Goal: Use online tool/utility: Utilize a website feature to perform a specific function

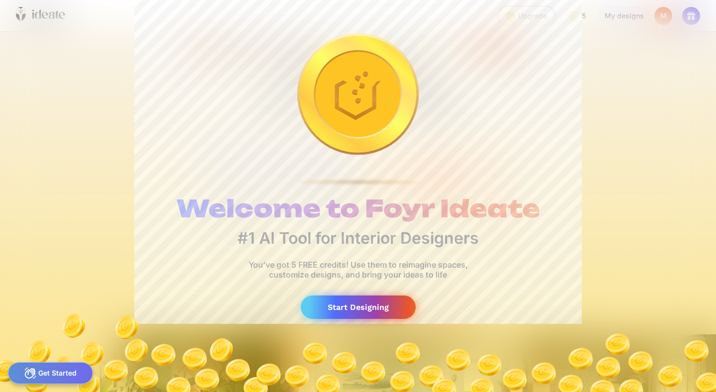
click at [345, 311] on div "Start Designing" at bounding box center [358, 306] width 115 height 23
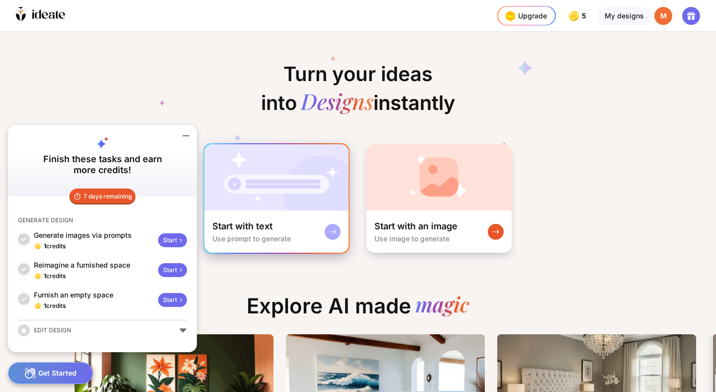
click at [287, 213] on div "Start with text Use prompt to generate" at bounding box center [276, 231] width 144 height 42
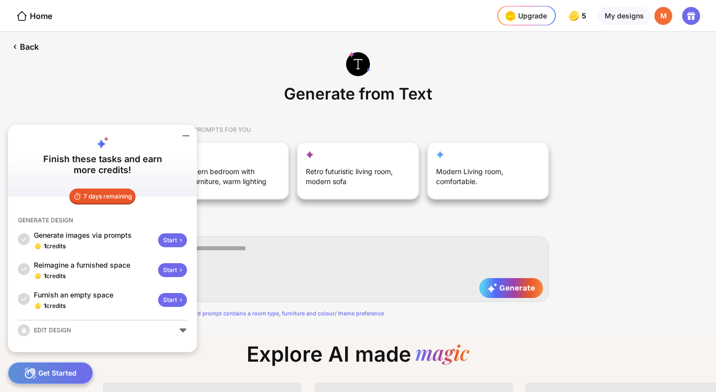
click at [182, 136] on icon at bounding box center [186, 136] width 12 height 12
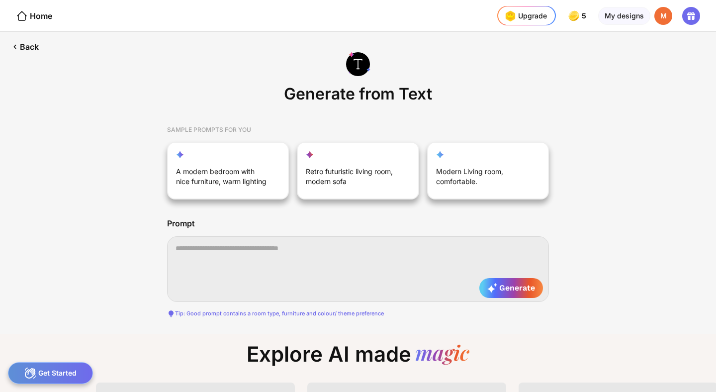
click at [246, 257] on textarea at bounding box center [358, 269] width 382 height 66
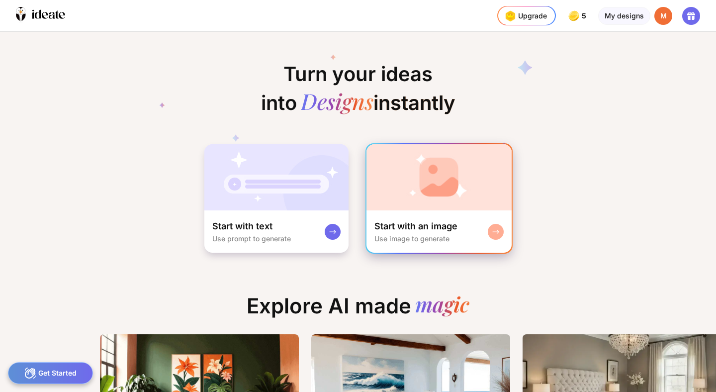
click at [437, 216] on div "Start with an image Use image to generate" at bounding box center [438, 231] width 145 height 42
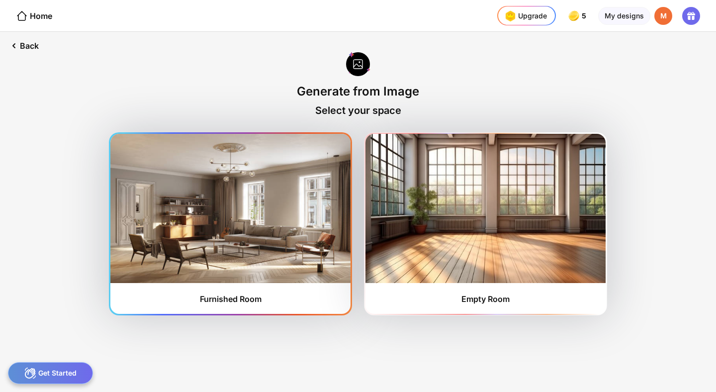
click at [288, 221] on img at bounding box center [230, 208] width 240 height 149
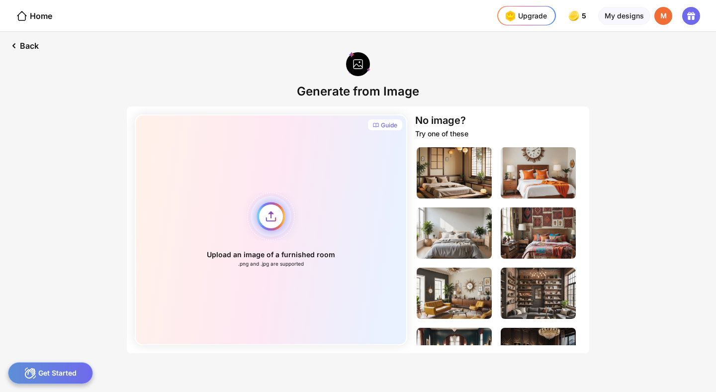
click at [272, 219] on div "Upload an image of a furnished room .png and .jpg are supported" at bounding box center [271, 229] width 272 height 231
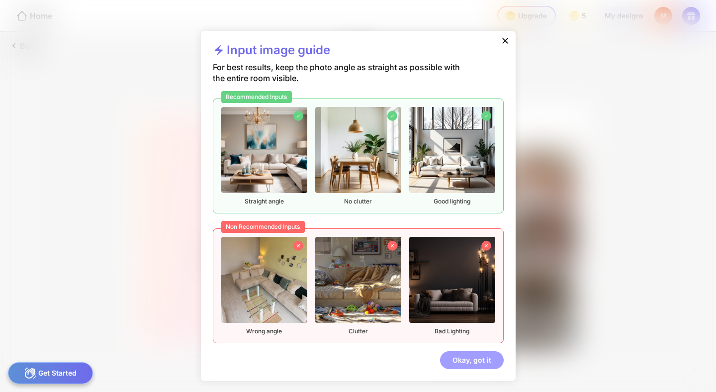
click at [470, 363] on div "Okay, got it" at bounding box center [472, 360] width 64 height 18
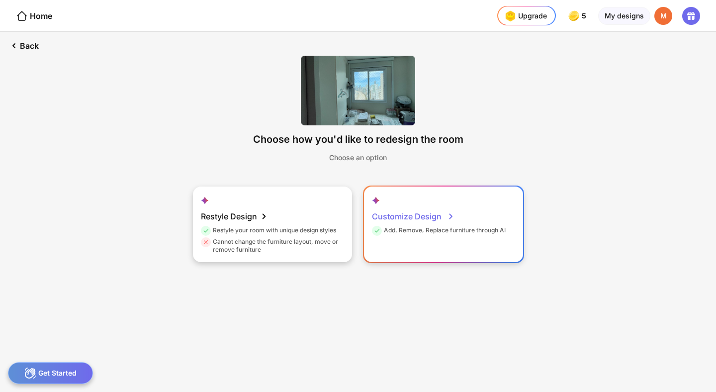
click at [395, 257] on div "Customize Design Add, Remove, Replace furniture through AI" at bounding box center [443, 224] width 159 height 76
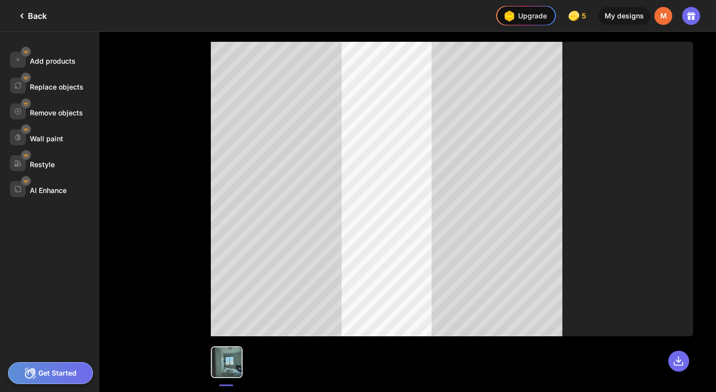
click at [237, 368] on div at bounding box center [227, 362] width 30 height 30
click at [304, 361] on div at bounding box center [452, 357] width 482 height 42
click at [57, 367] on div "Get Started" at bounding box center [50, 373] width 85 height 22
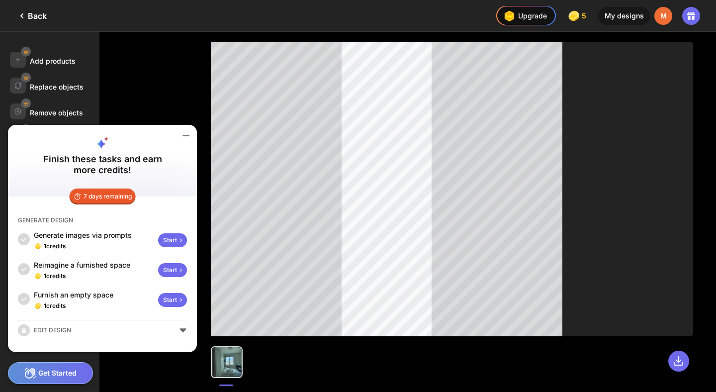
click at [66, 371] on div "Get Started" at bounding box center [50, 373] width 85 height 22
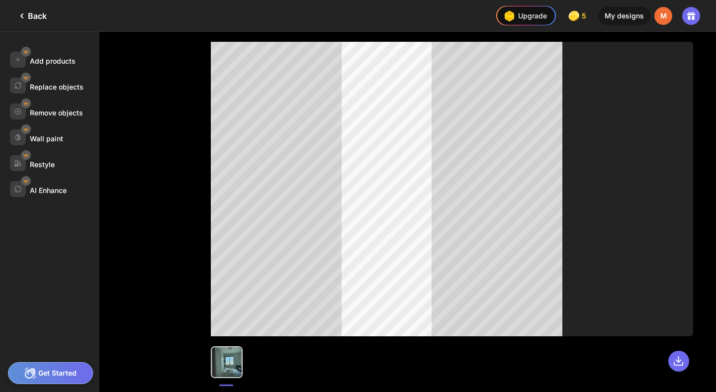
click at [66, 372] on div "Get Started" at bounding box center [50, 373] width 85 height 22
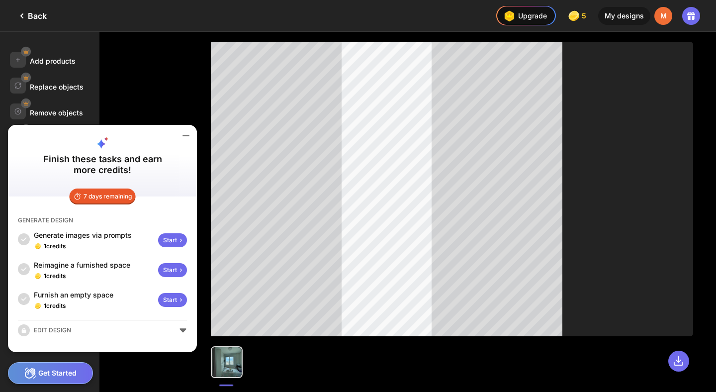
click at [167, 242] on div "Start" at bounding box center [172, 240] width 29 height 14
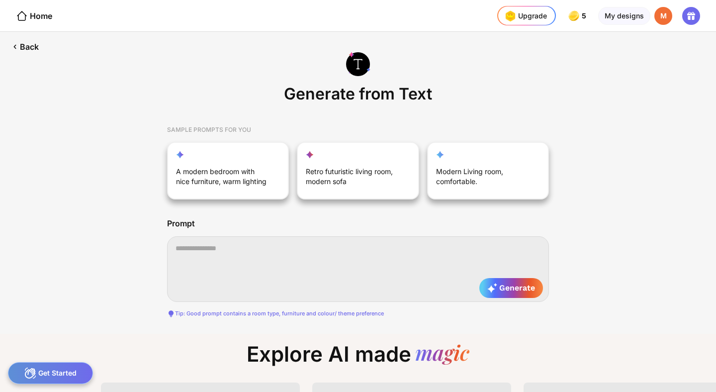
click at [222, 265] on textarea at bounding box center [358, 269] width 382 height 66
paste textarea "**********"
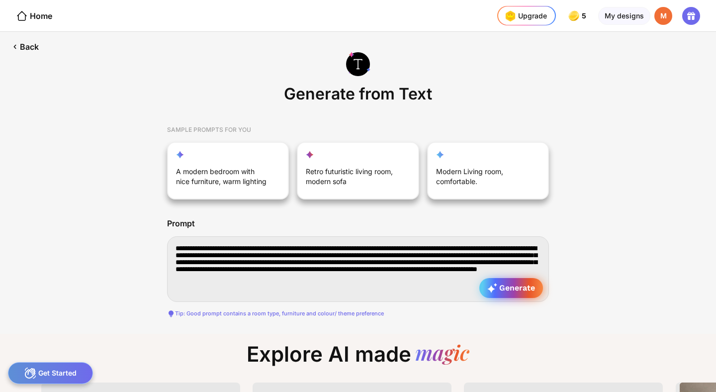
type textarea "**********"
click at [516, 289] on span "Generate" at bounding box center [511, 288] width 48 height 10
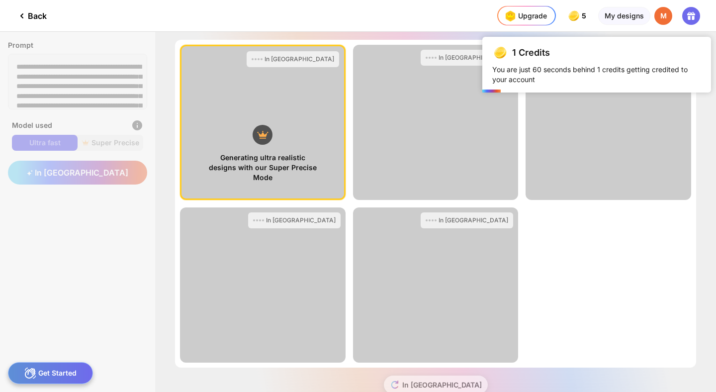
click at [59, 369] on div "Get Started" at bounding box center [50, 373] width 85 height 22
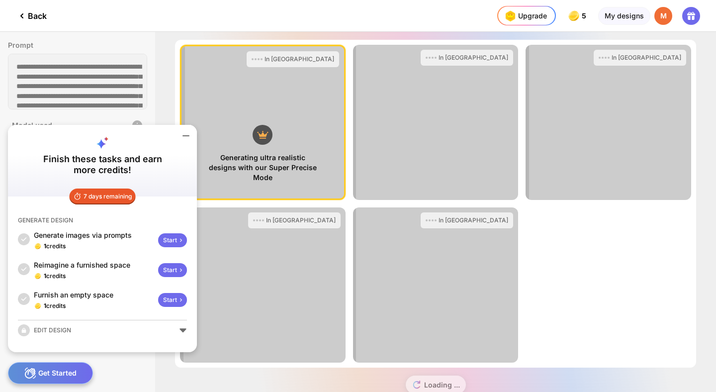
click at [505, 262] on div "In Queue" at bounding box center [436, 284] width 166 height 155
click at [583, 245] on div "Generating ultra realistic designs with our Super Precise Mode In Queue View Pr…" at bounding box center [435, 204] width 521 height 328
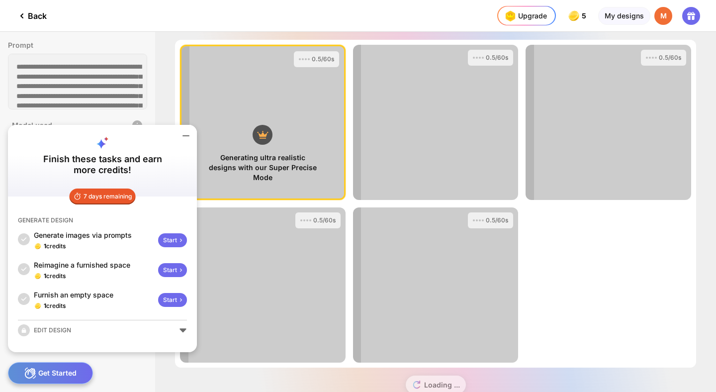
click at [185, 136] on icon at bounding box center [186, 136] width 6 height 0
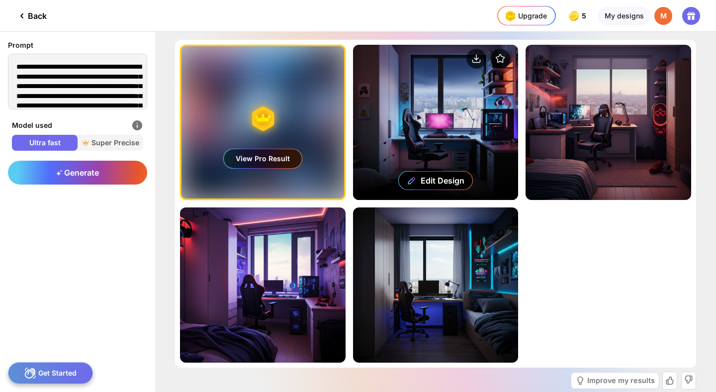
click at [452, 133] on div "Edit Design" at bounding box center [436, 122] width 166 height 155
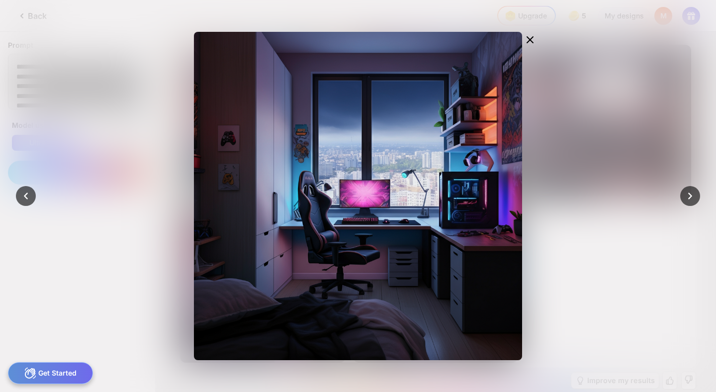
click at [550, 78] on div "Edit Design" at bounding box center [358, 196] width 398 height 328
click at [531, 39] on icon at bounding box center [530, 40] width 12 height 12
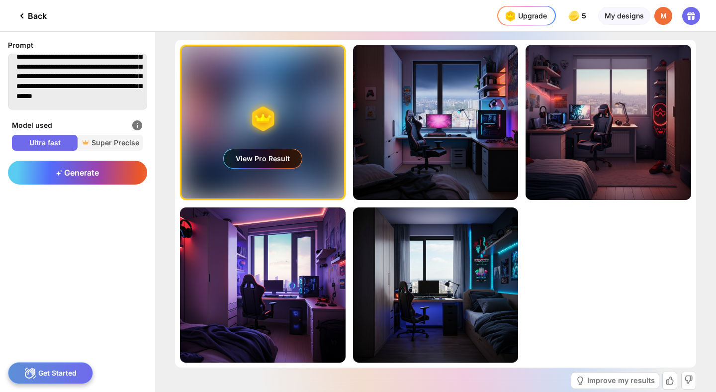
scroll to position [127, 0]
click at [102, 138] on span "Super Precise" at bounding box center [111, 143] width 66 height 10
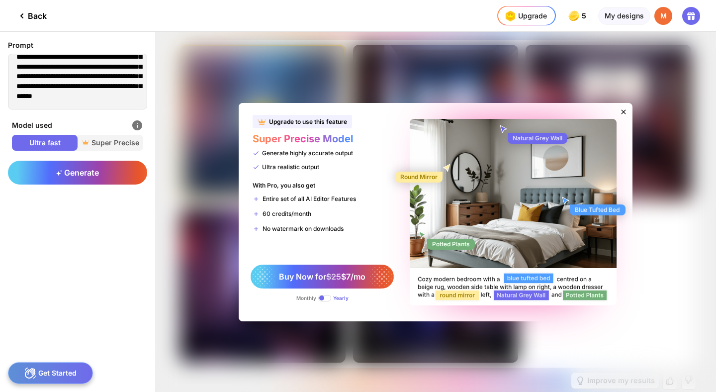
click at [623, 110] on icon at bounding box center [623, 111] width 4 height 4
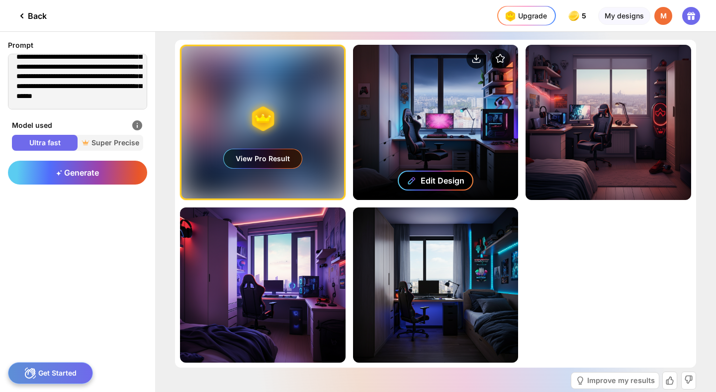
click at [454, 183] on div "Edit Design" at bounding box center [443, 181] width 44 height 10
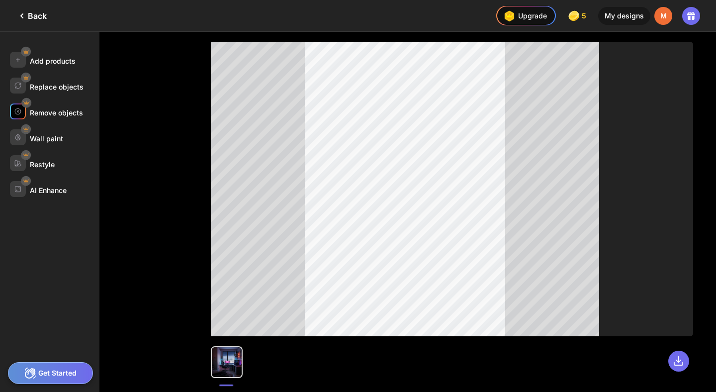
click at [51, 118] on div "Remove objects" at bounding box center [54, 111] width 89 height 16
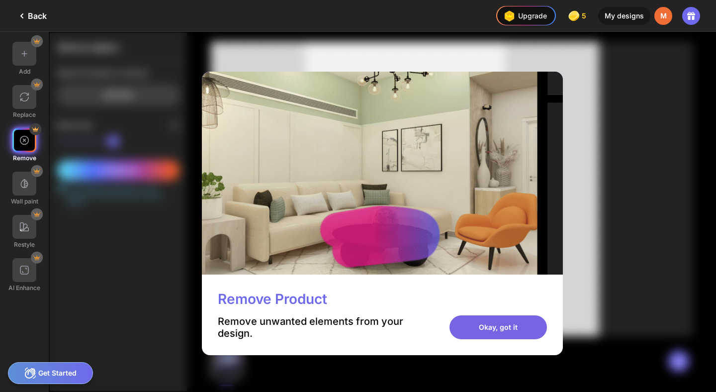
click at [518, 330] on div "Okay, got it" at bounding box center [497, 327] width 97 height 24
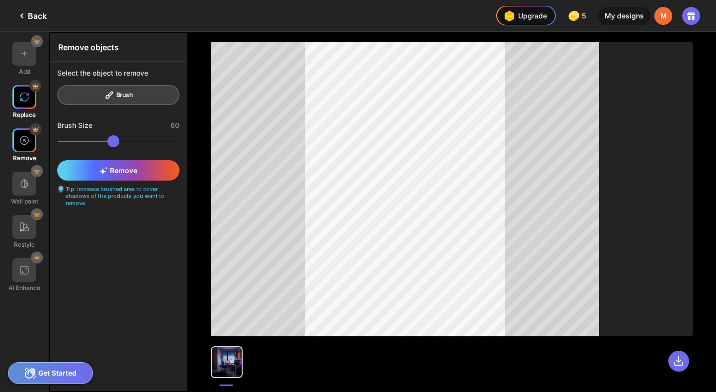
click at [20, 95] on img at bounding box center [24, 97] width 10 height 10
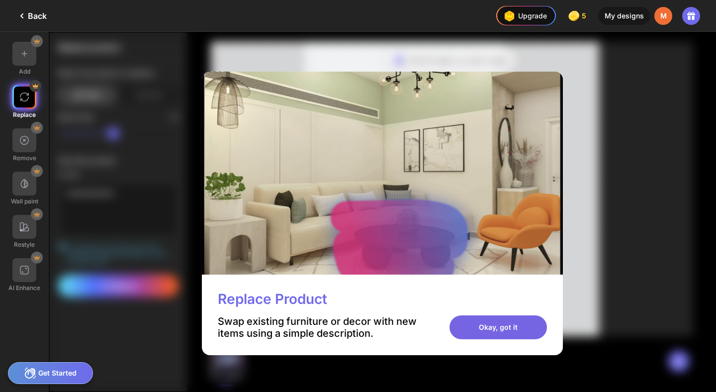
click at [520, 335] on div "Okay, got it" at bounding box center [497, 327] width 97 height 24
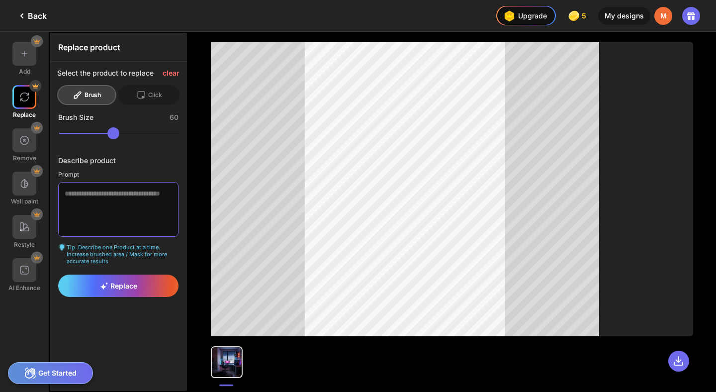
click at [135, 203] on textarea at bounding box center [118, 209] width 120 height 55
type textarea "*"
type textarea "**********"
click at [85, 289] on div "Replace" at bounding box center [118, 285] width 120 height 22
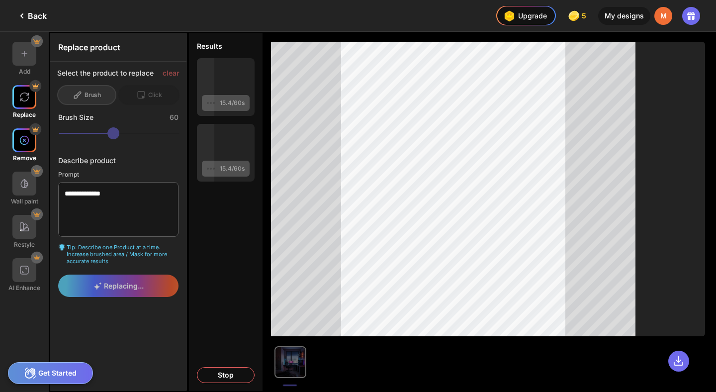
click at [32, 140] on div at bounding box center [24, 140] width 24 height 24
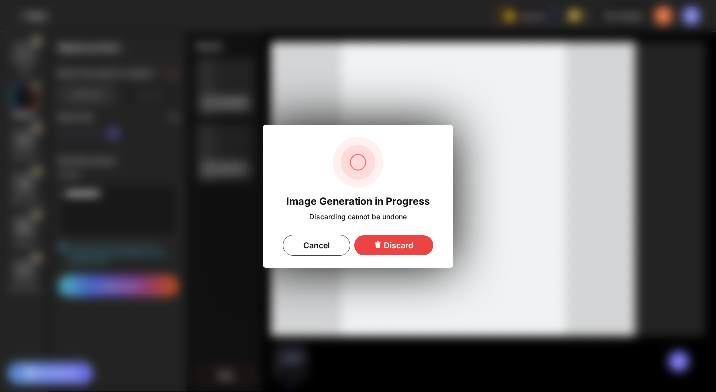
click at [411, 244] on div "Discard" at bounding box center [393, 245] width 79 height 20
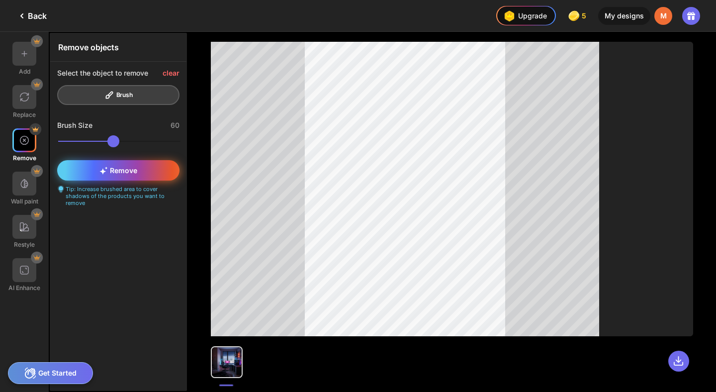
click at [152, 176] on div "Remove" at bounding box center [118, 170] width 122 height 20
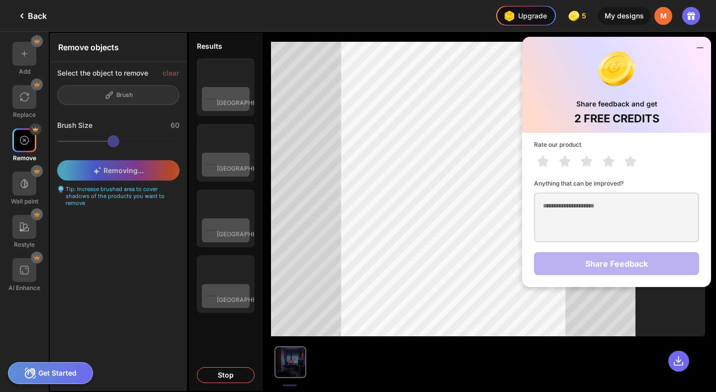
click at [702, 49] on icon at bounding box center [700, 48] width 12 height 12
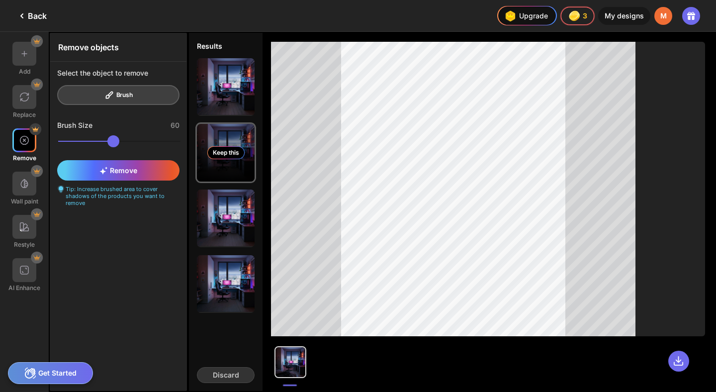
click at [248, 167] on div "Keep this" at bounding box center [226, 153] width 58 height 58
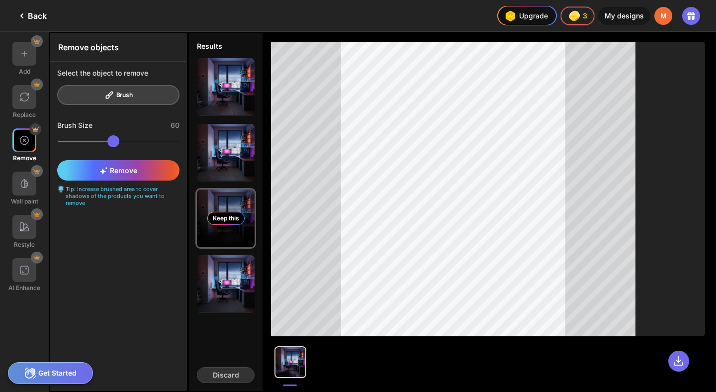
click at [236, 209] on div "Keep this" at bounding box center [226, 218] width 58 height 58
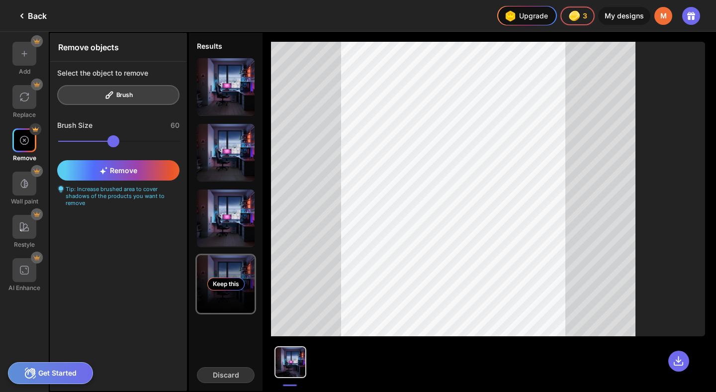
click at [244, 289] on div "Keep this" at bounding box center [226, 284] width 58 height 58
